Goal: Entertainment & Leisure: Consume media (video, audio)

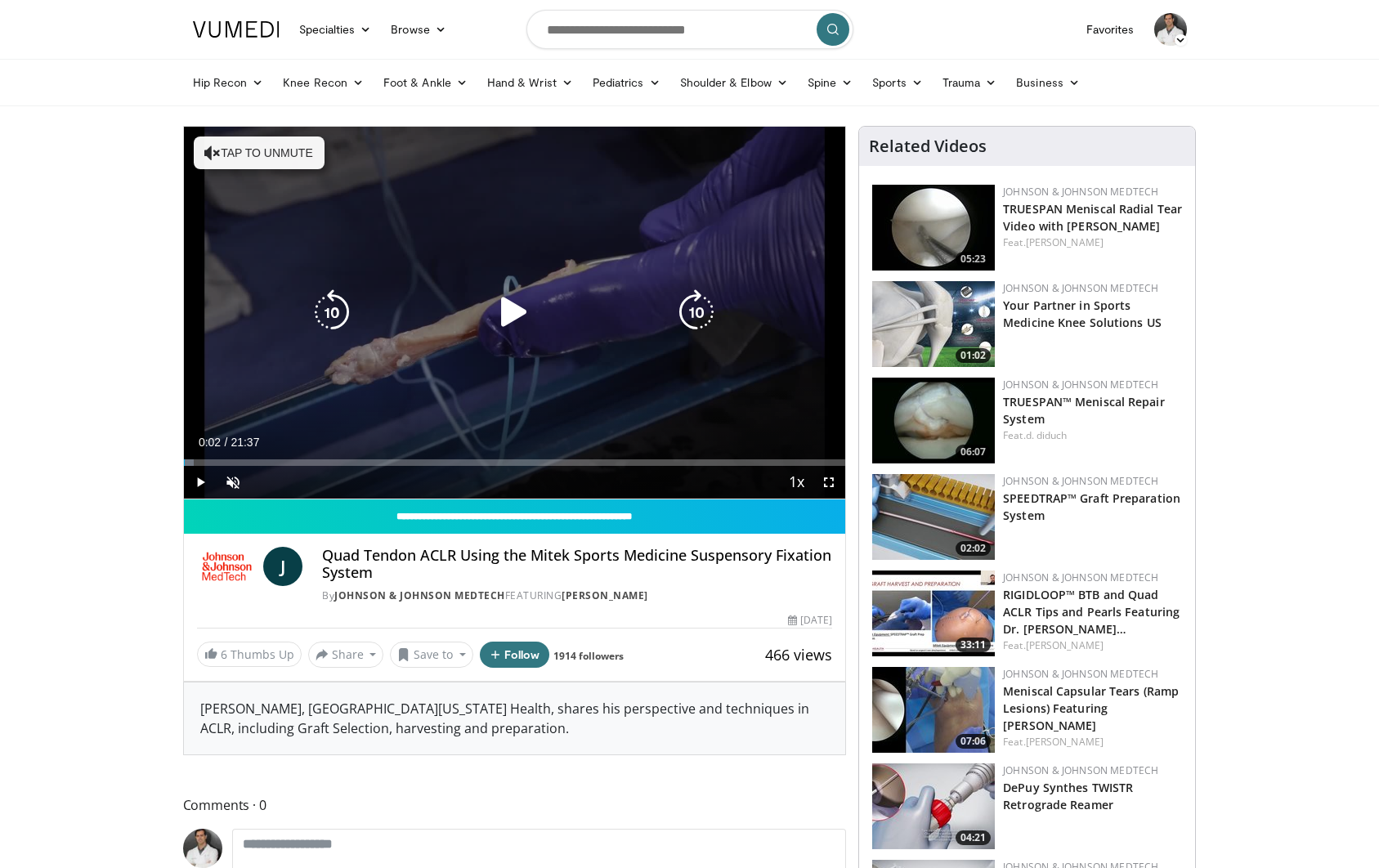
click at [511, 316] on icon "Video Player" at bounding box center [514, 311] width 46 height 46
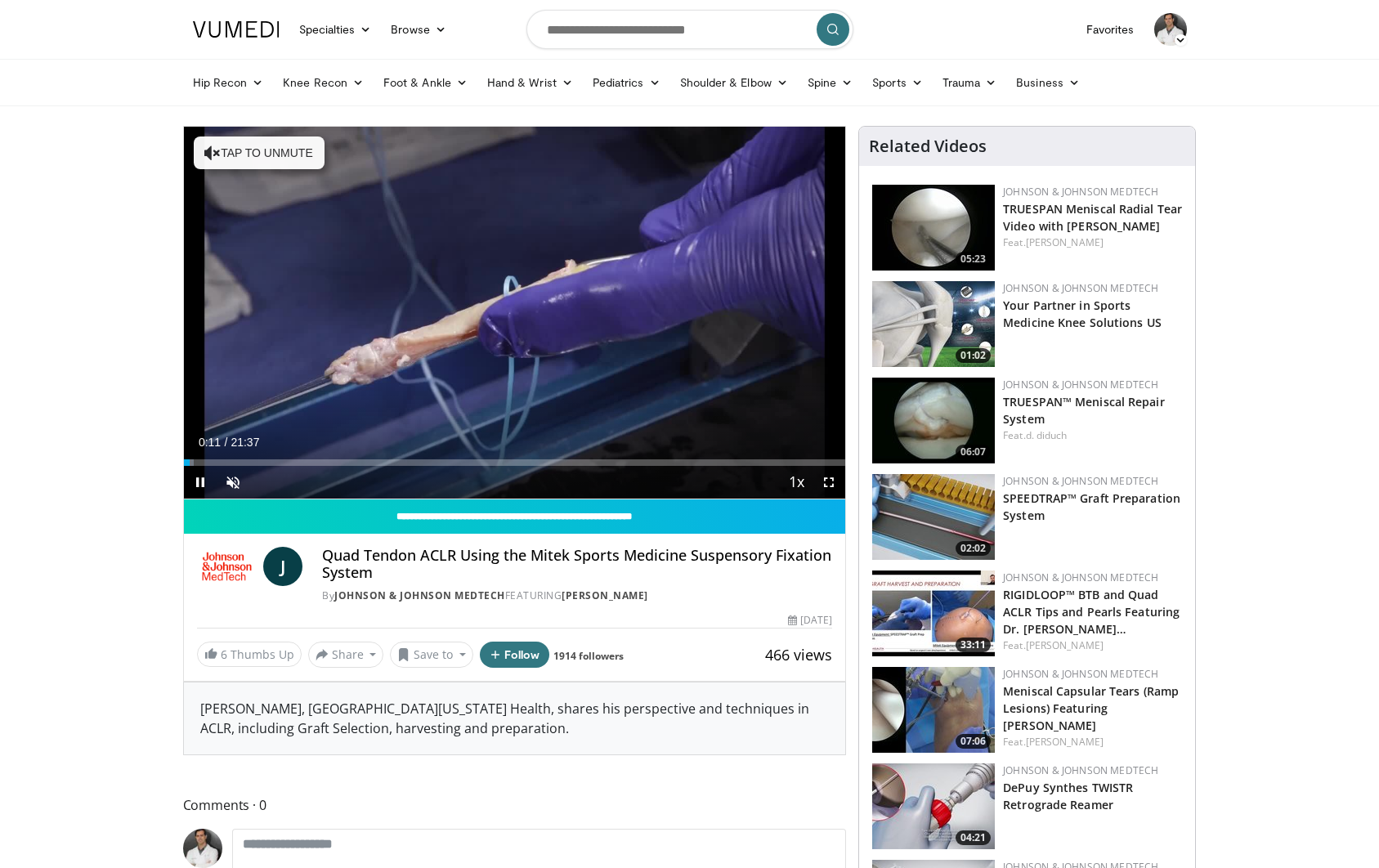
click at [831, 483] on span "Video Player" at bounding box center [828, 481] width 33 height 33
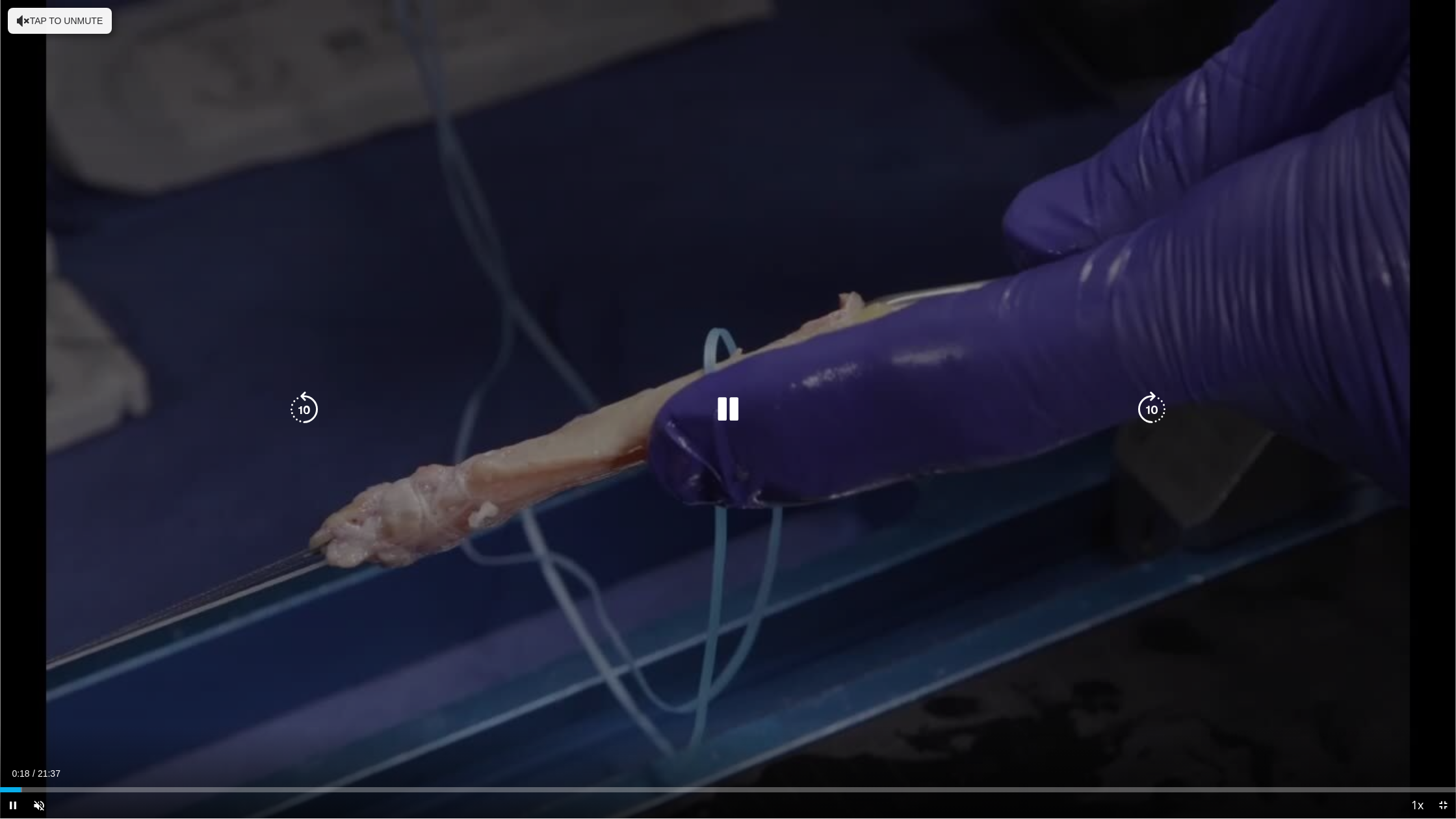
click at [36, 29] on button "Tap to unmute" at bounding box center [60, 21] width 104 height 26
